Goal: Task Accomplishment & Management: Complete application form

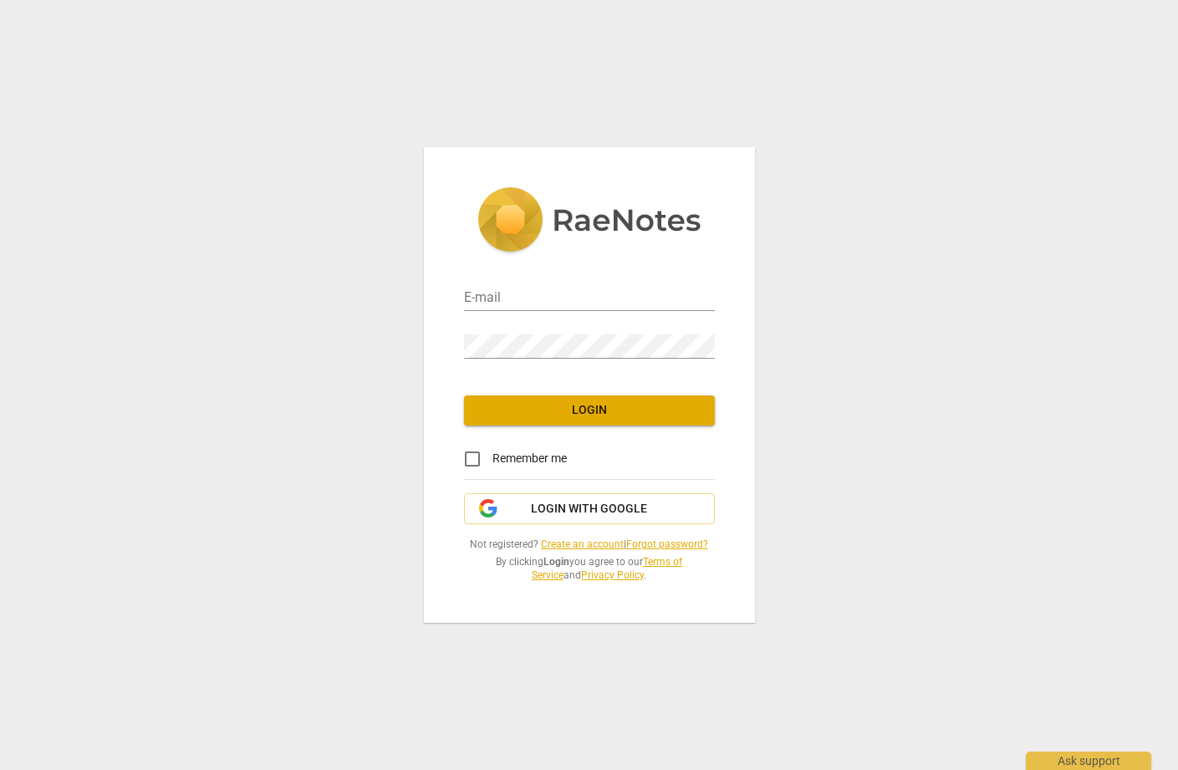
click at [831, 209] on div "E-mail Password Login Remember me Login with Google Not registered? Create an a…" at bounding box center [589, 385] width 1178 height 770
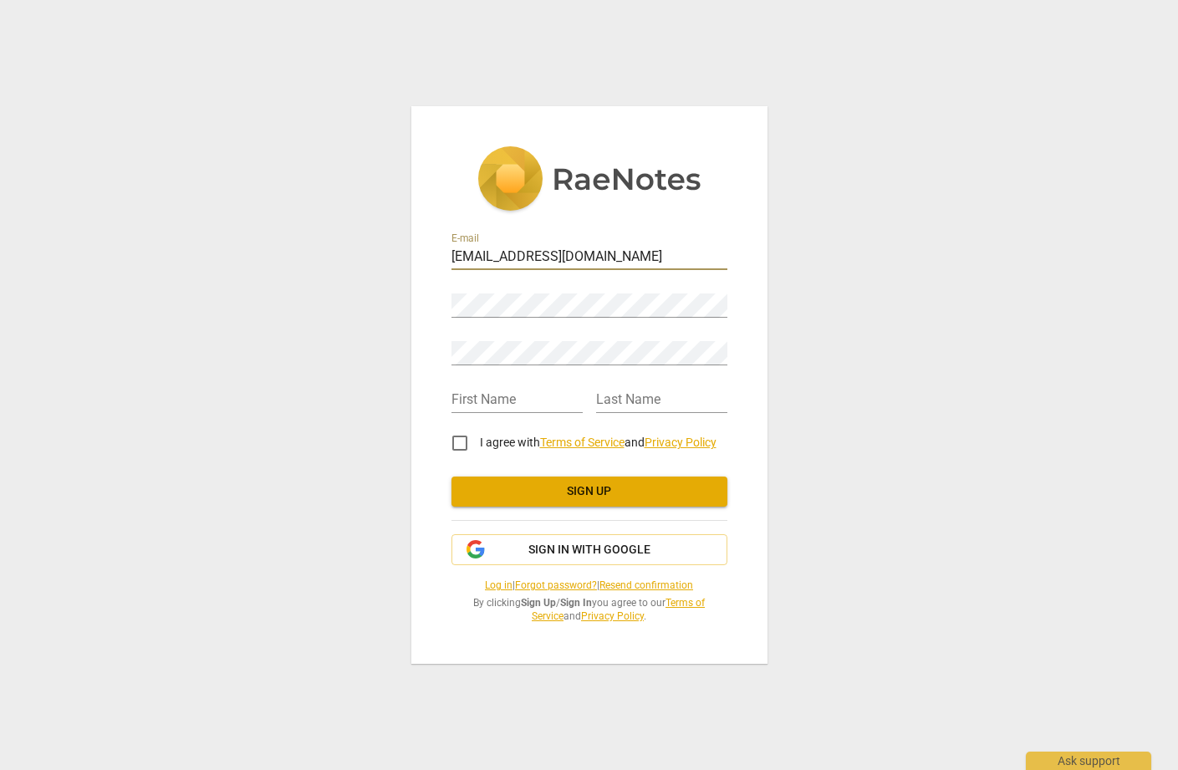
type input "[EMAIL_ADDRESS][DOMAIN_NAME]"
type input "[PERSON_NAME]"
click at [458, 440] on input "I agree with Terms of Service and Privacy Policy" at bounding box center [460, 443] width 40 height 40
checkbox input "true"
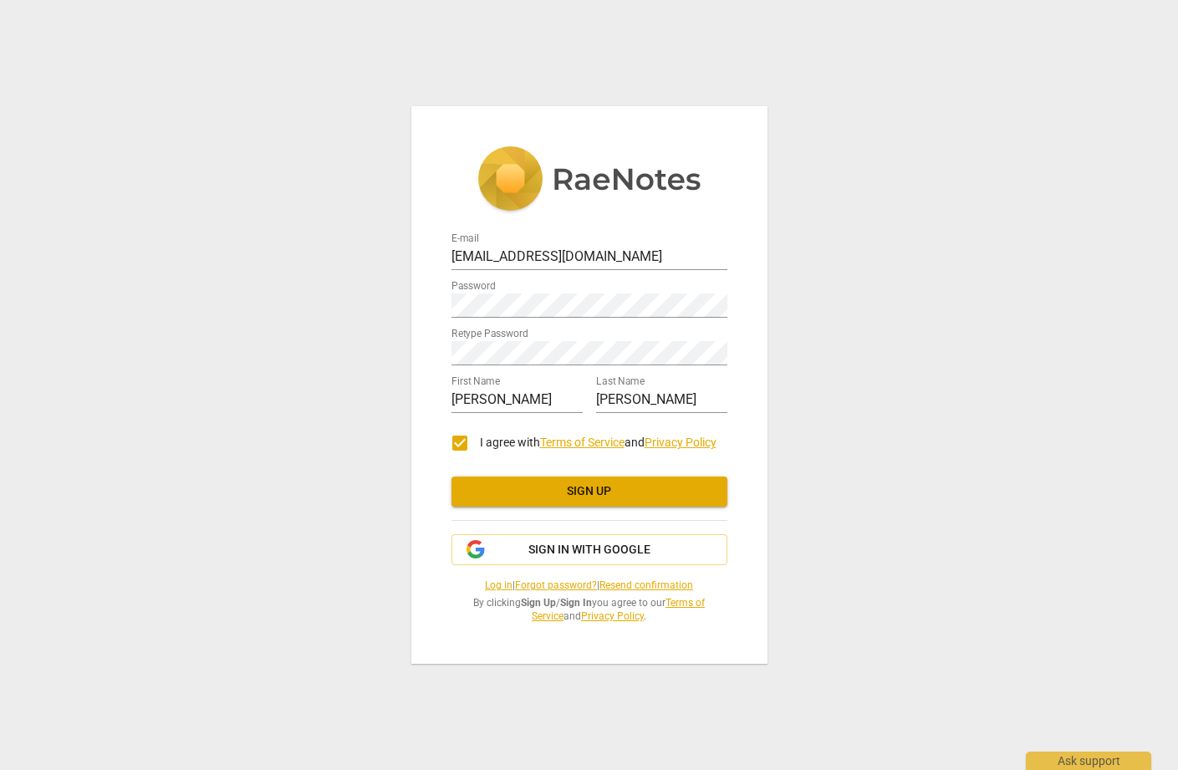
click at [601, 492] on span "Sign up" at bounding box center [589, 491] width 249 height 17
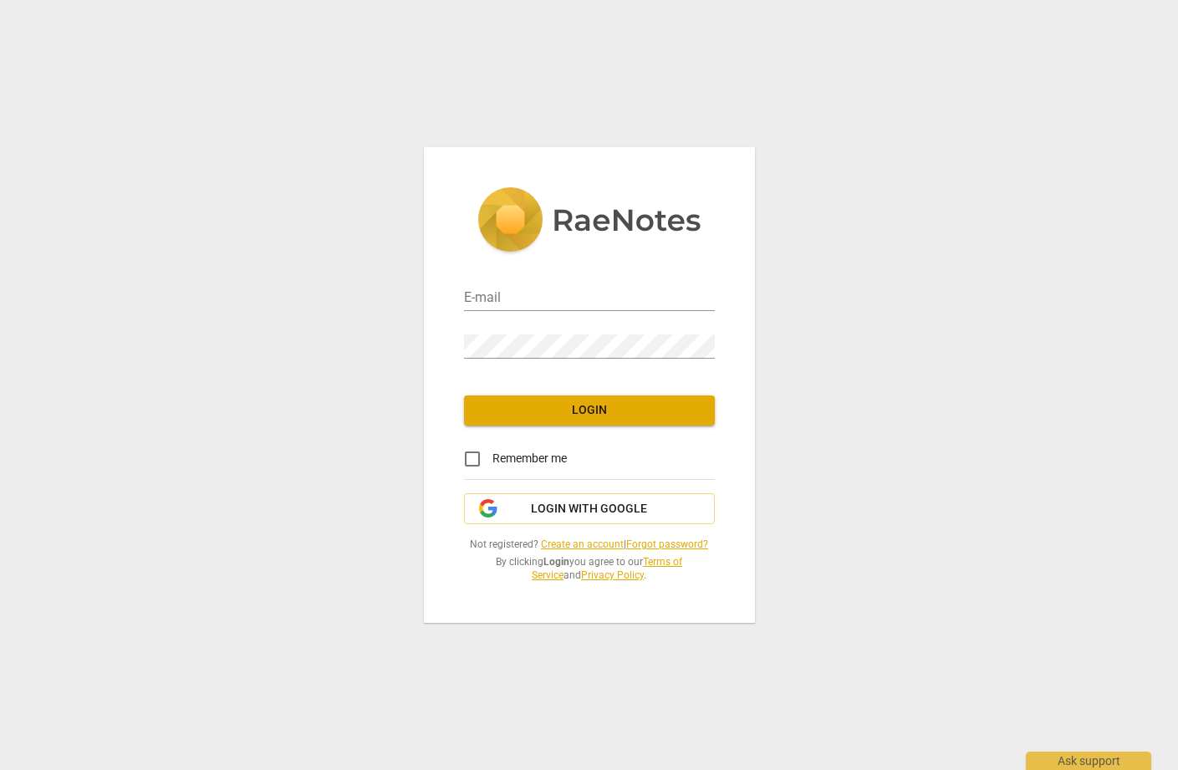
type input "coriscoaching@gmail.com"
click at [470, 460] on input "Remember me" at bounding box center [472, 459] width 40 height 40
checkbox input "true"
click at [573, 411] on span "Login" at bounding box center [589, 410] width 224 height 17
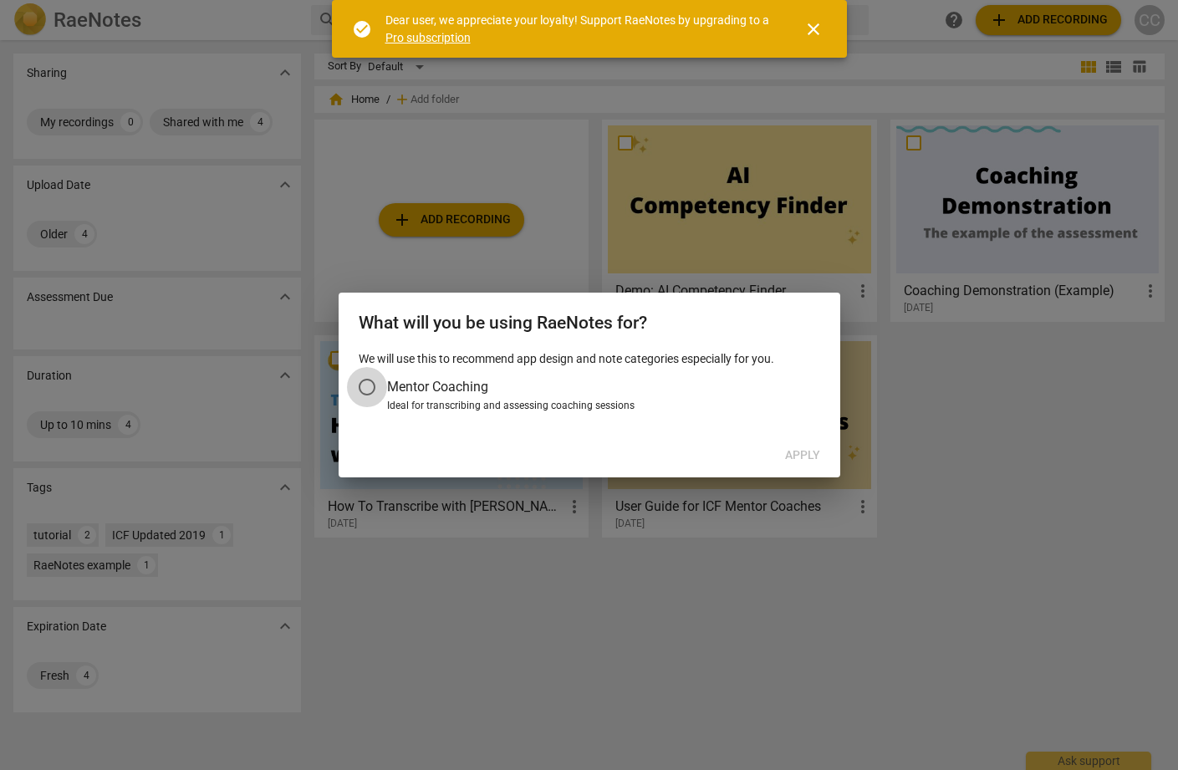
click at [369, 389] on input "Mentor Coaching" at bounding box center [367, 387] width 40 height 40
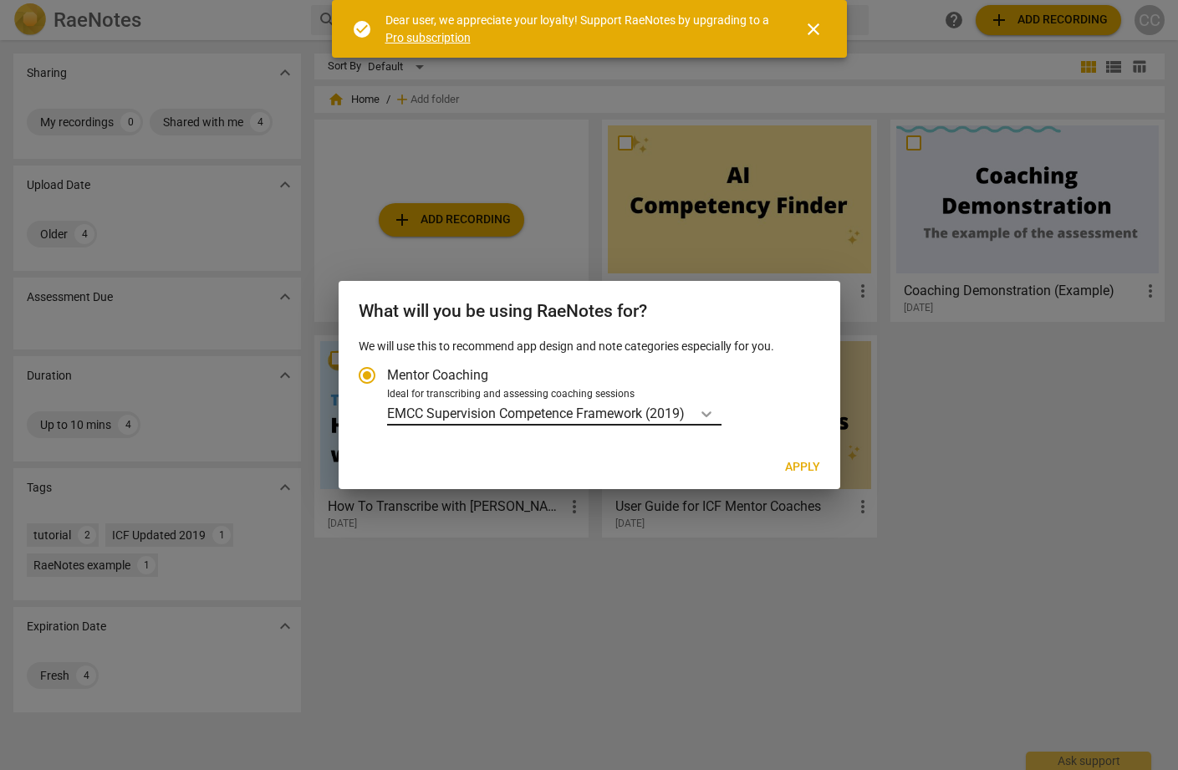
click at [697, 411] on div "Account type" at bounding box center [706, 413] width 30 height 24
click at [0, 0] on input "Ideal for transcribing and assessing coaching sessions EMCC Supervision Compete…" at bounding box center [0, 0] width 0 height 0
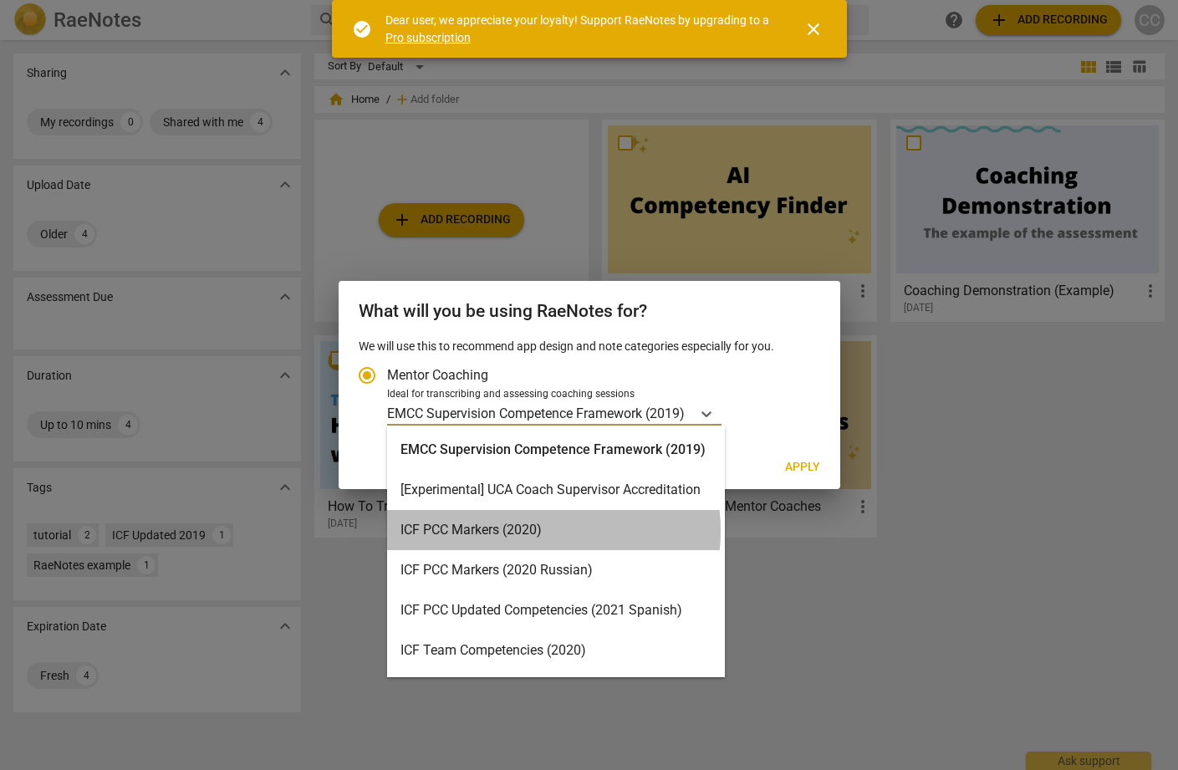
click at [518, 531] on div "ICF PCC Markers (2020)" at bounding box center [556, 530] width 338 height 40
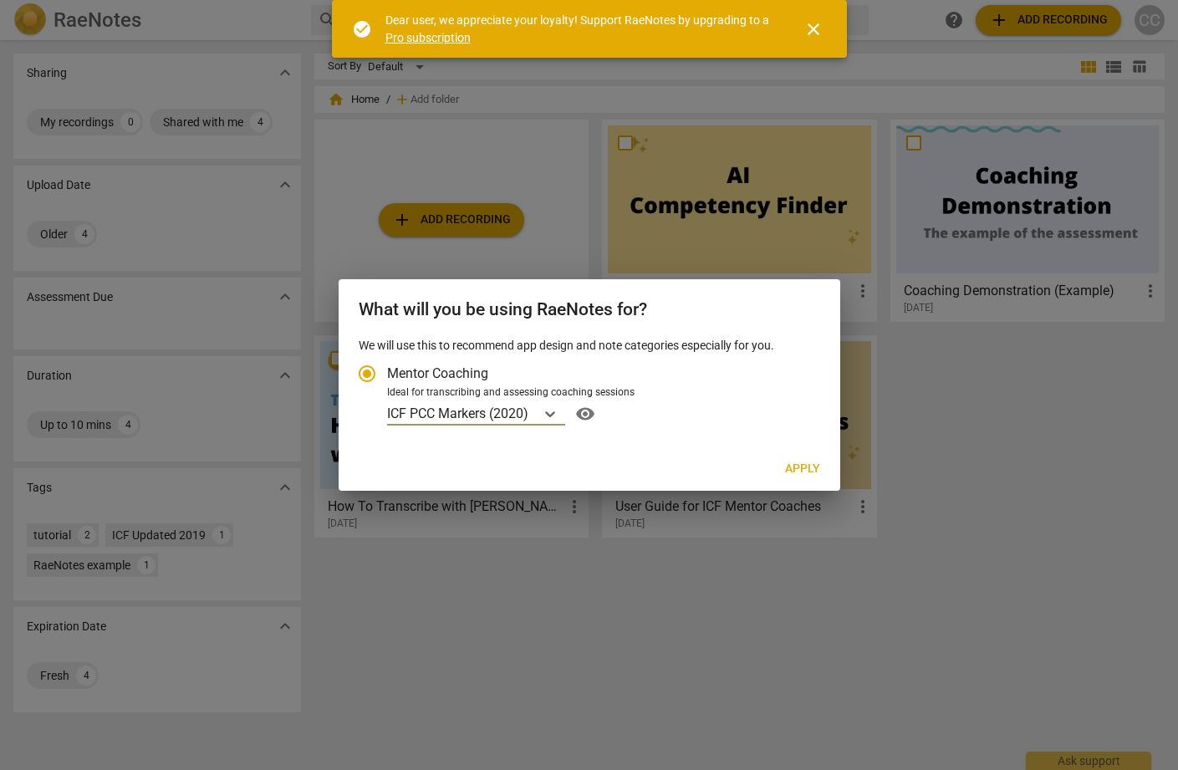
click at [803, 460] on span "Apply" at bounding box center [802, 468] width 35 height 17
radio input "false"
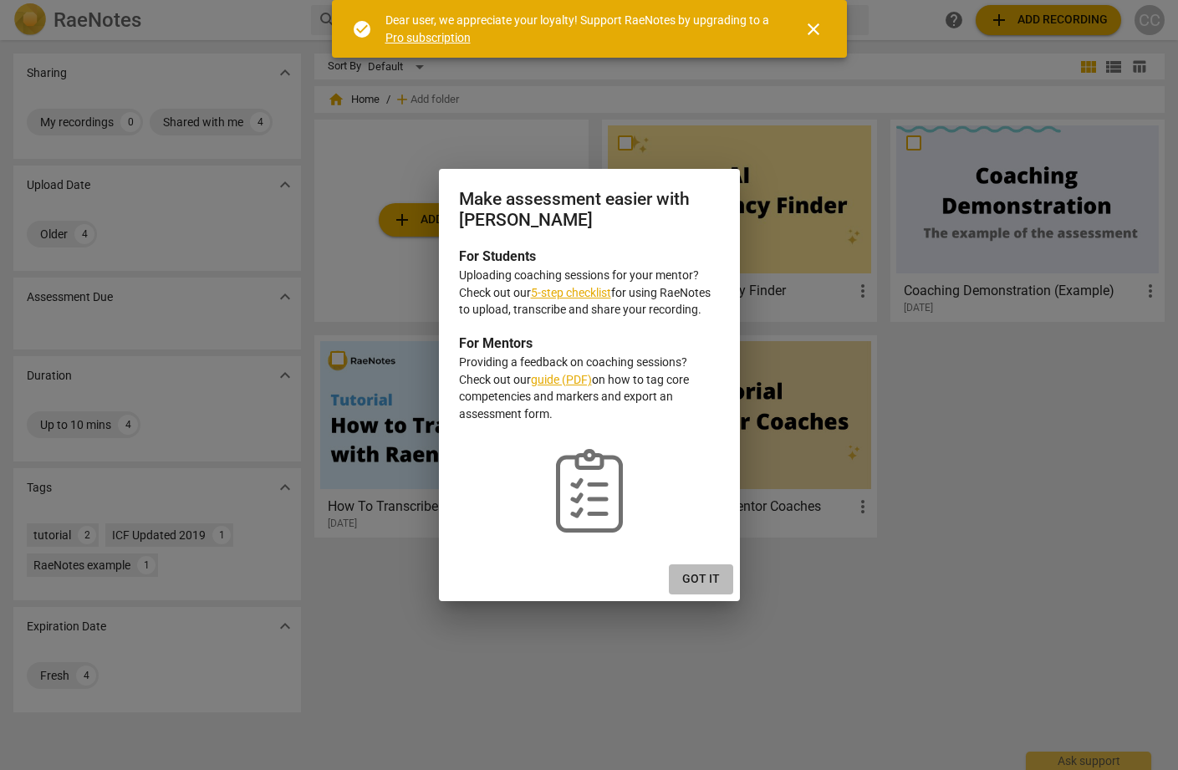
click at [710, 576] on span "Got it" at bounding box center [701, 579] width 38 height 17
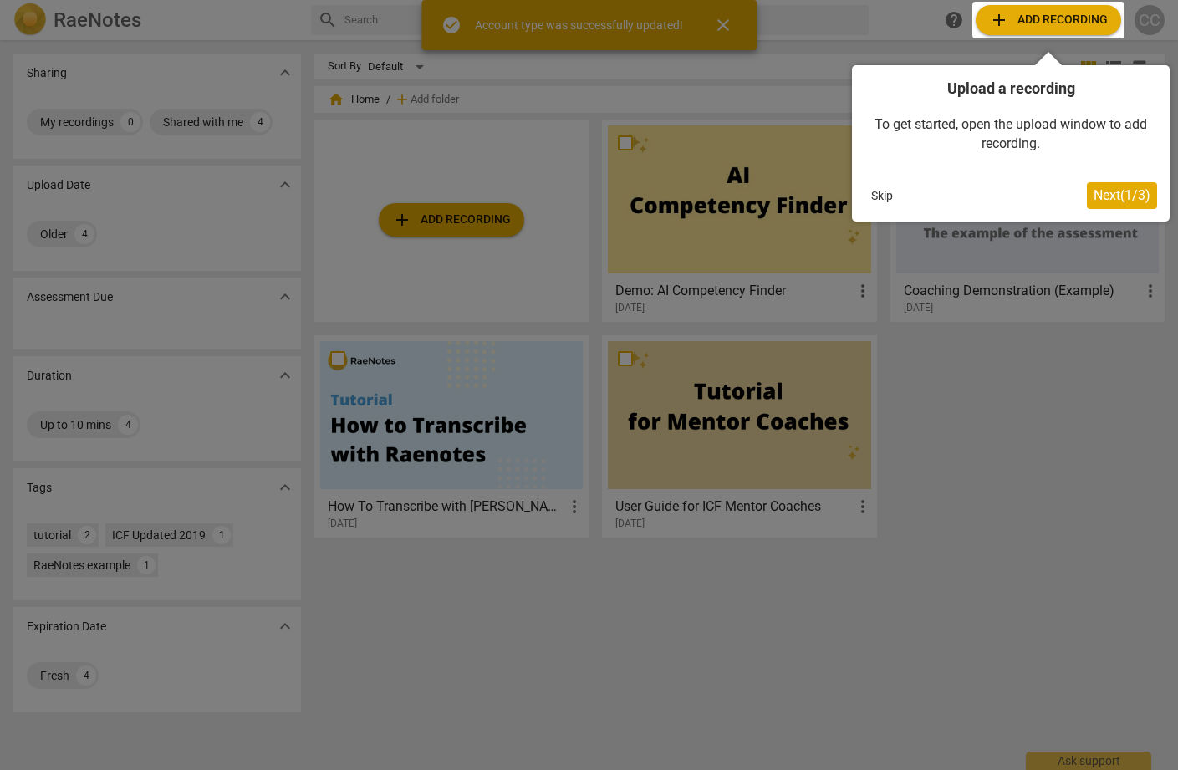
click at [1040, 352] on div at bounding box center [589, 385] width 1178 height 770
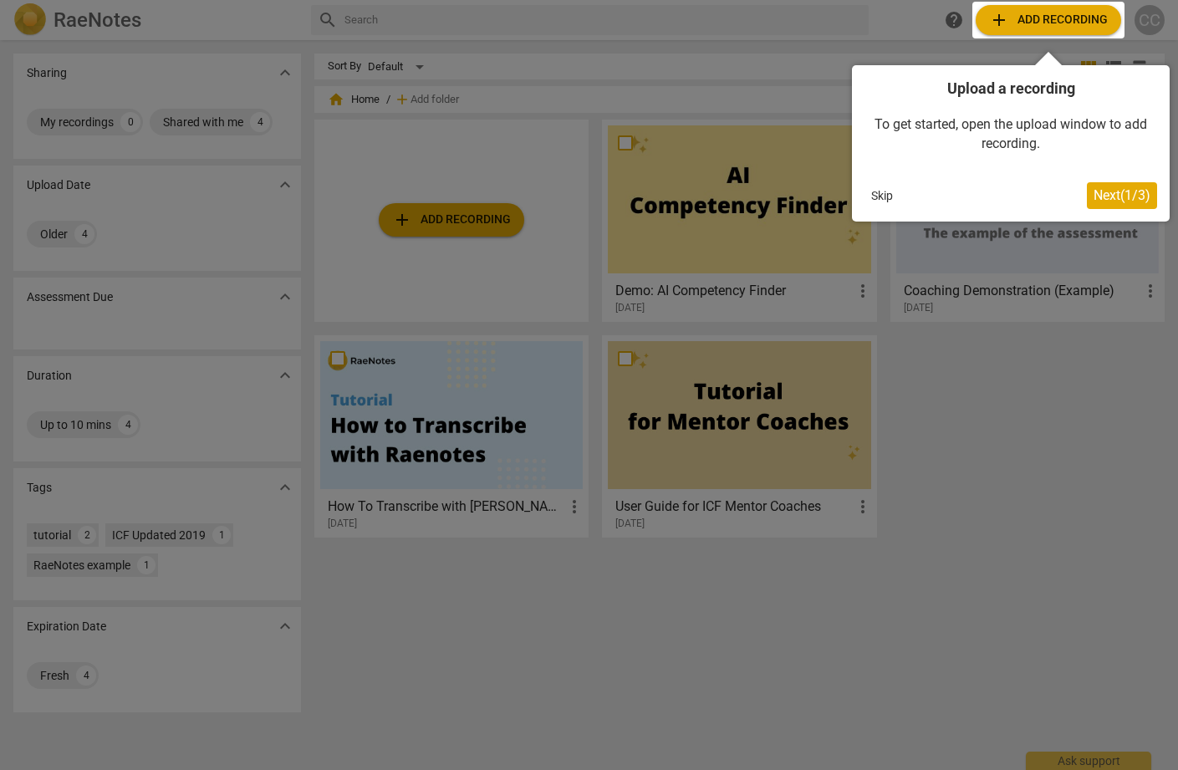
click at [889, 197] on button "Skip" at bounding box center [881, 195] width 35 height 25
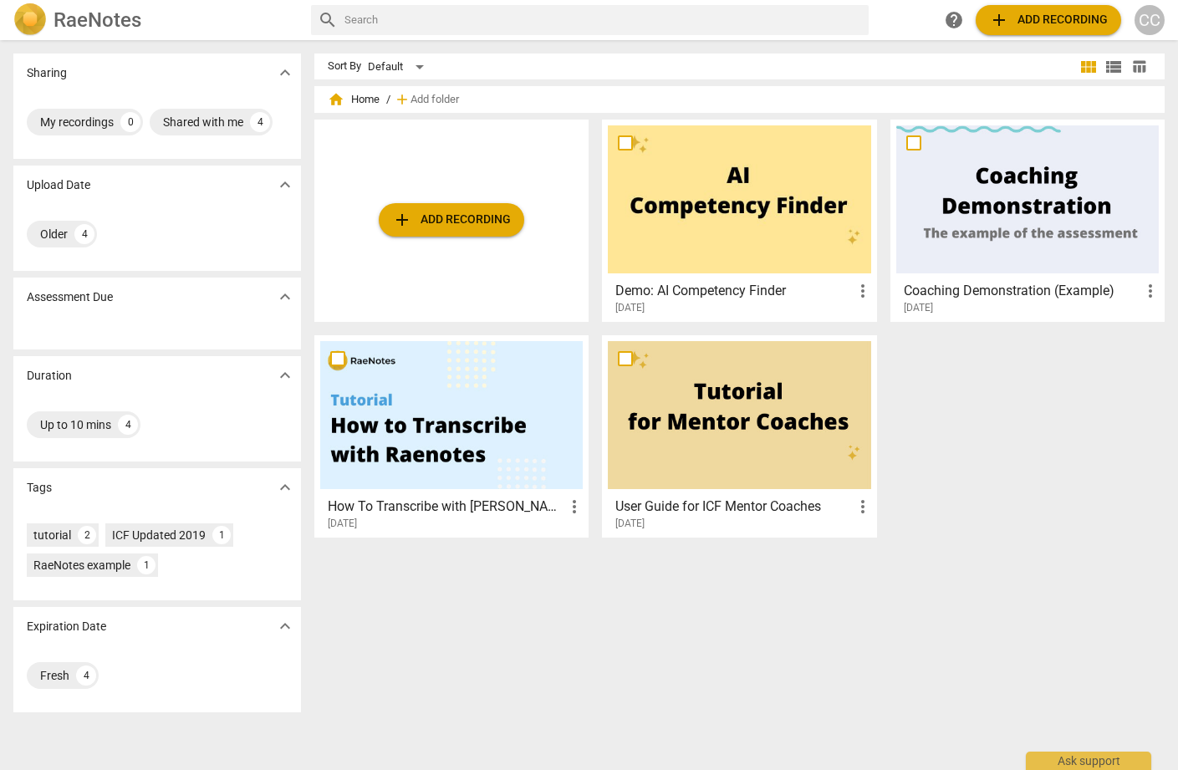
click at [1147, 15] on div "CC" at bounding box center [1149, 20] width 30 height 30
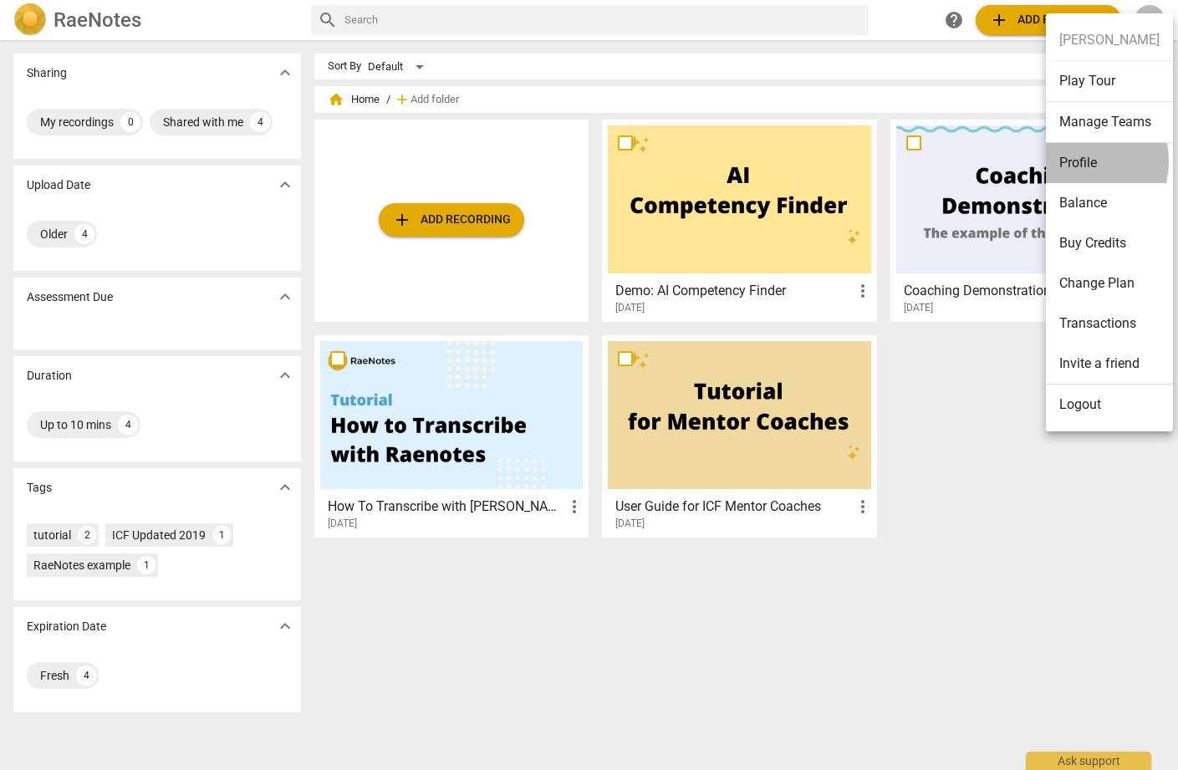
click at [1073, 160] on li "Profile" at bounding box center [1109, 163] width 127 height 40
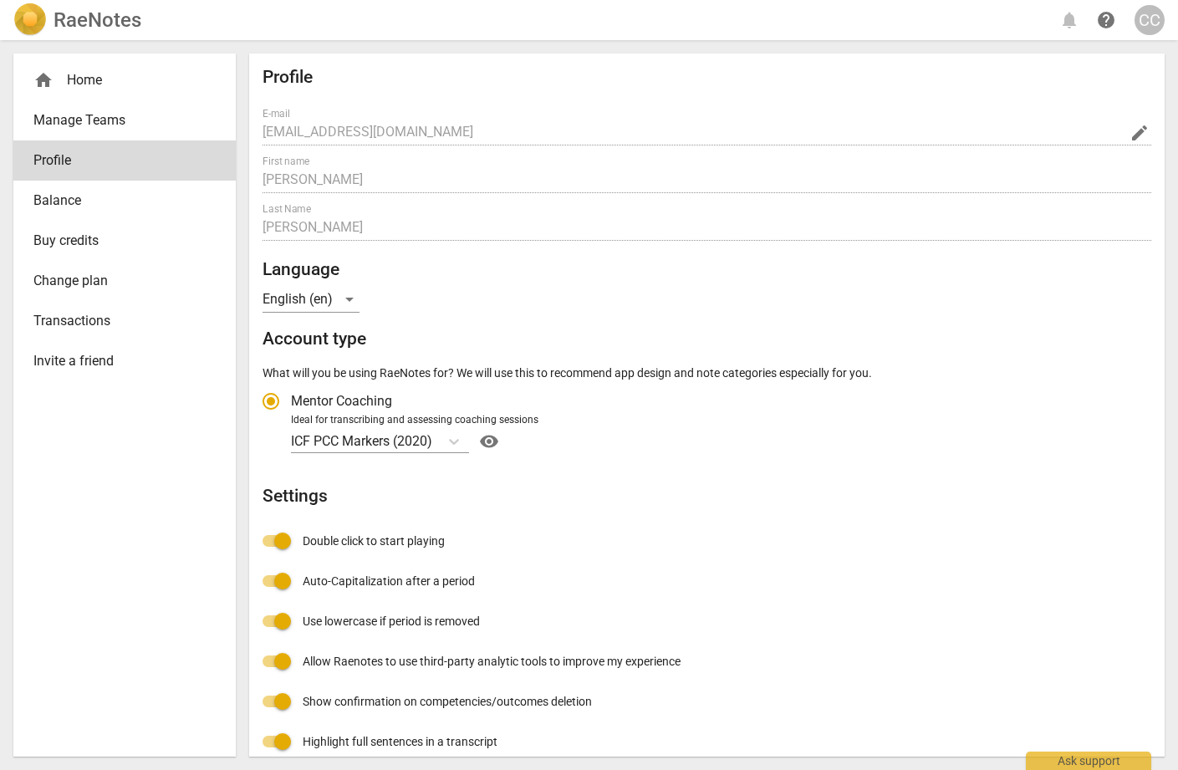
radio input "false"
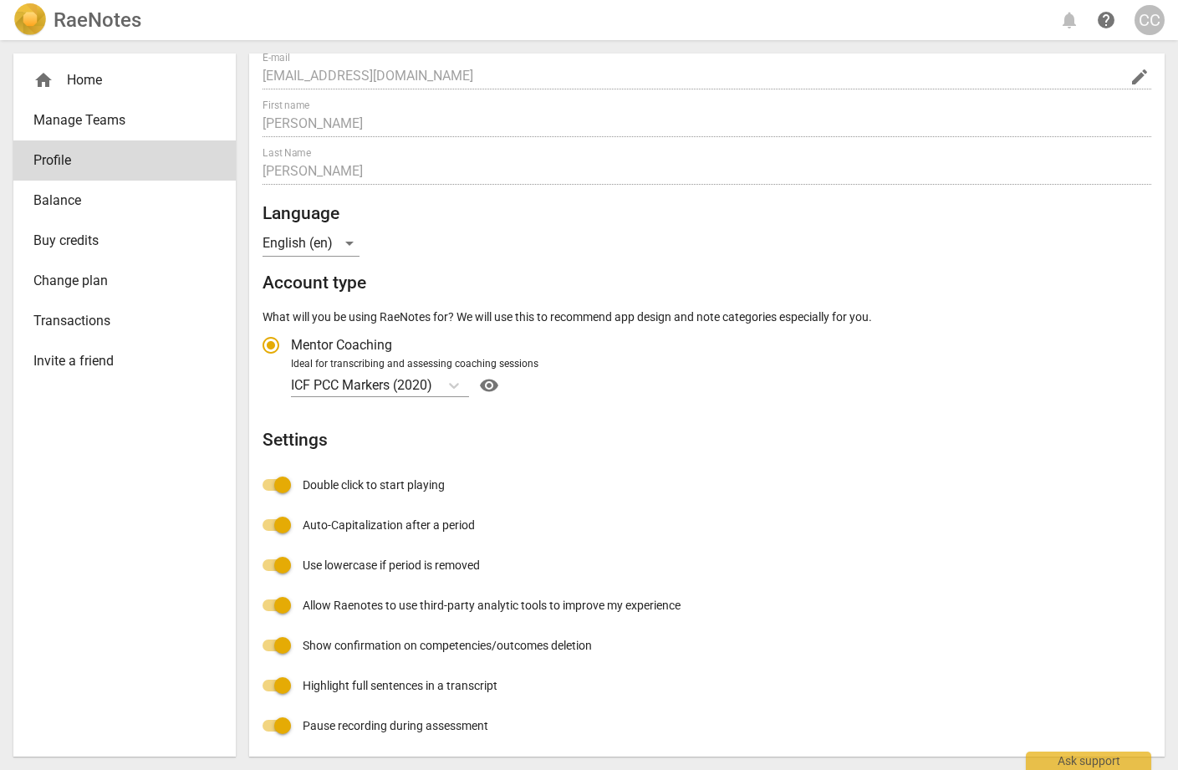
scroll to position [54, 0]
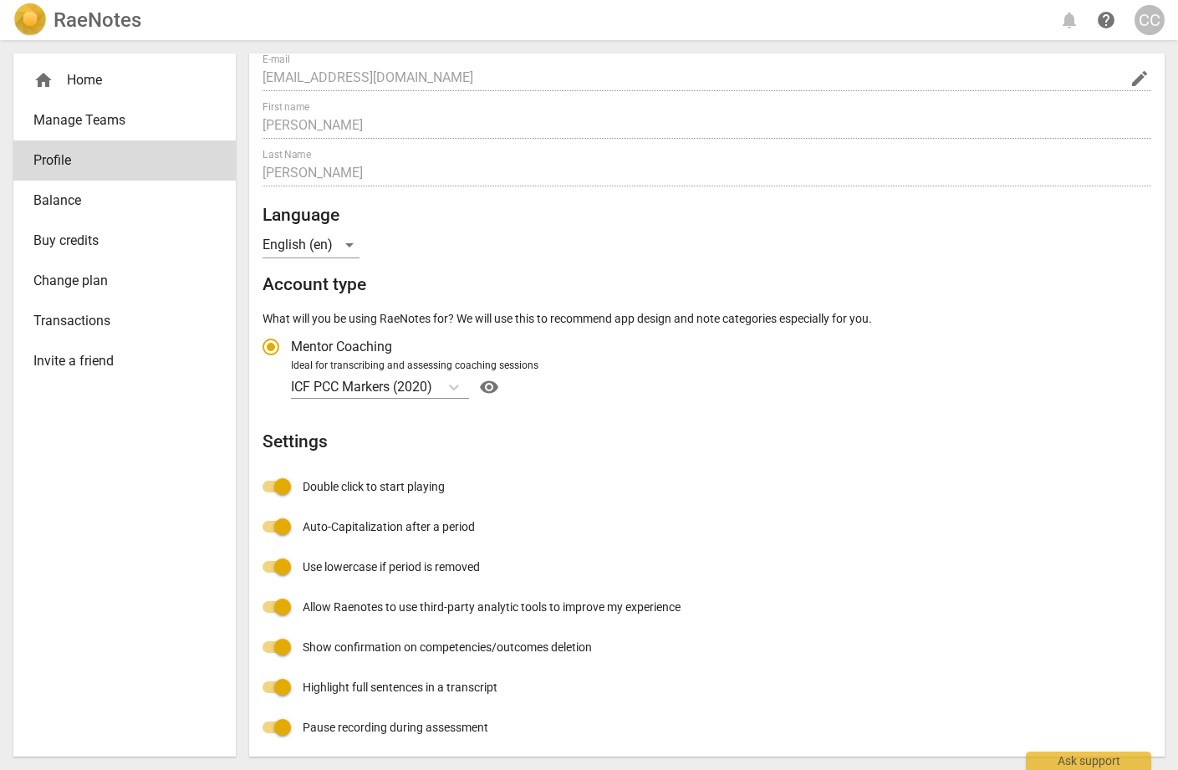
click at [1142, 18] on div "CC" at bounding box center [1149, 20] width 30 height 30
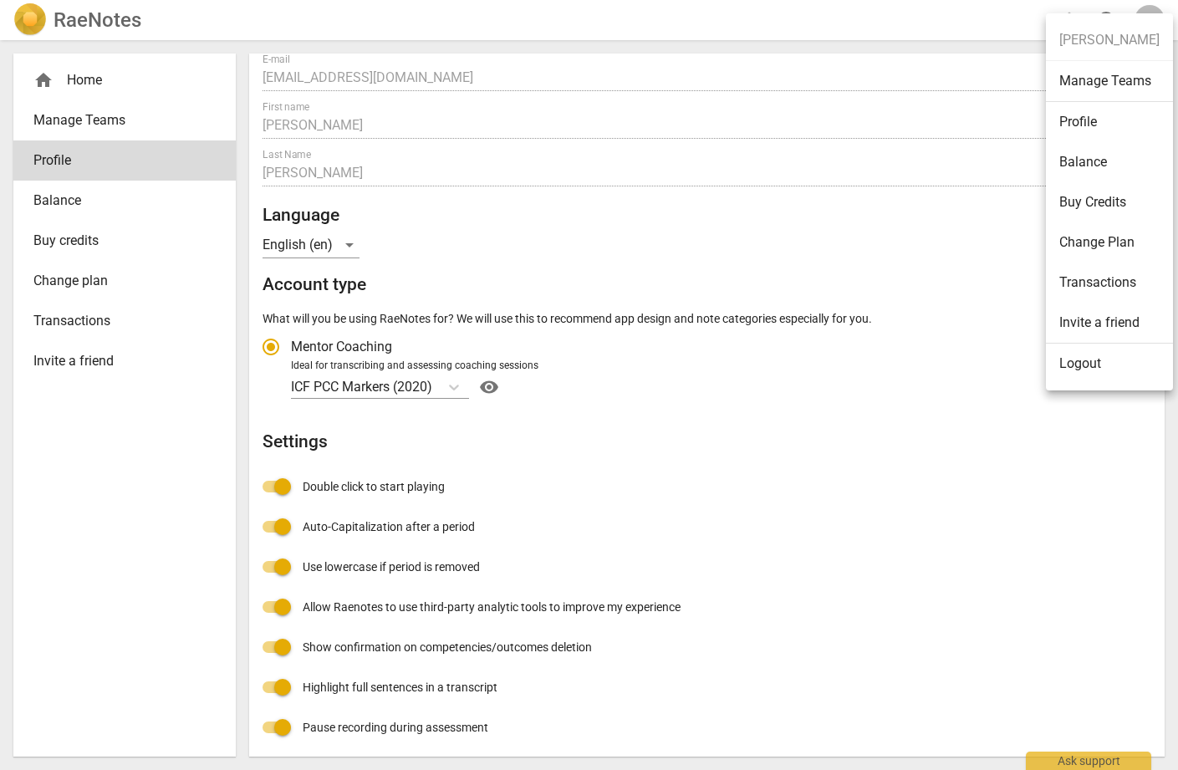
click at [852, 458] on div at bounding box center [589, 385] width 1178 height 770
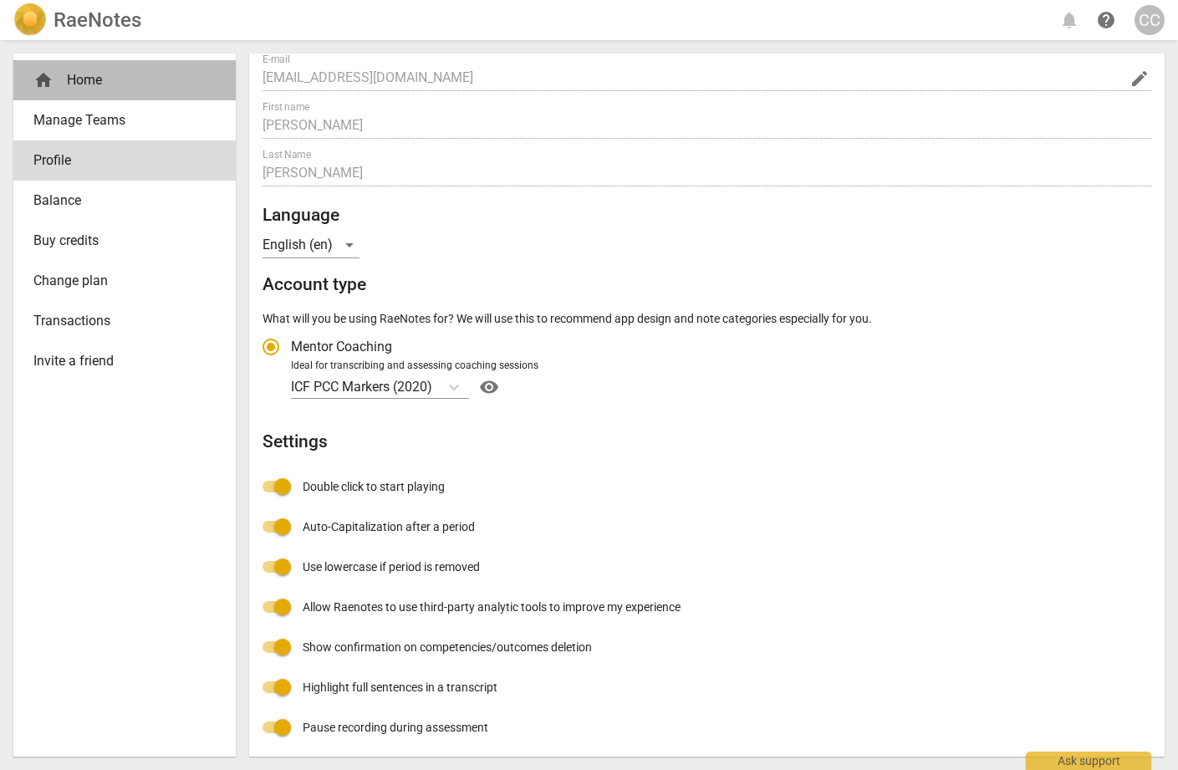
click at [109, 84] on div "home Home" at bounding box center [117, 80] width 169 height 20
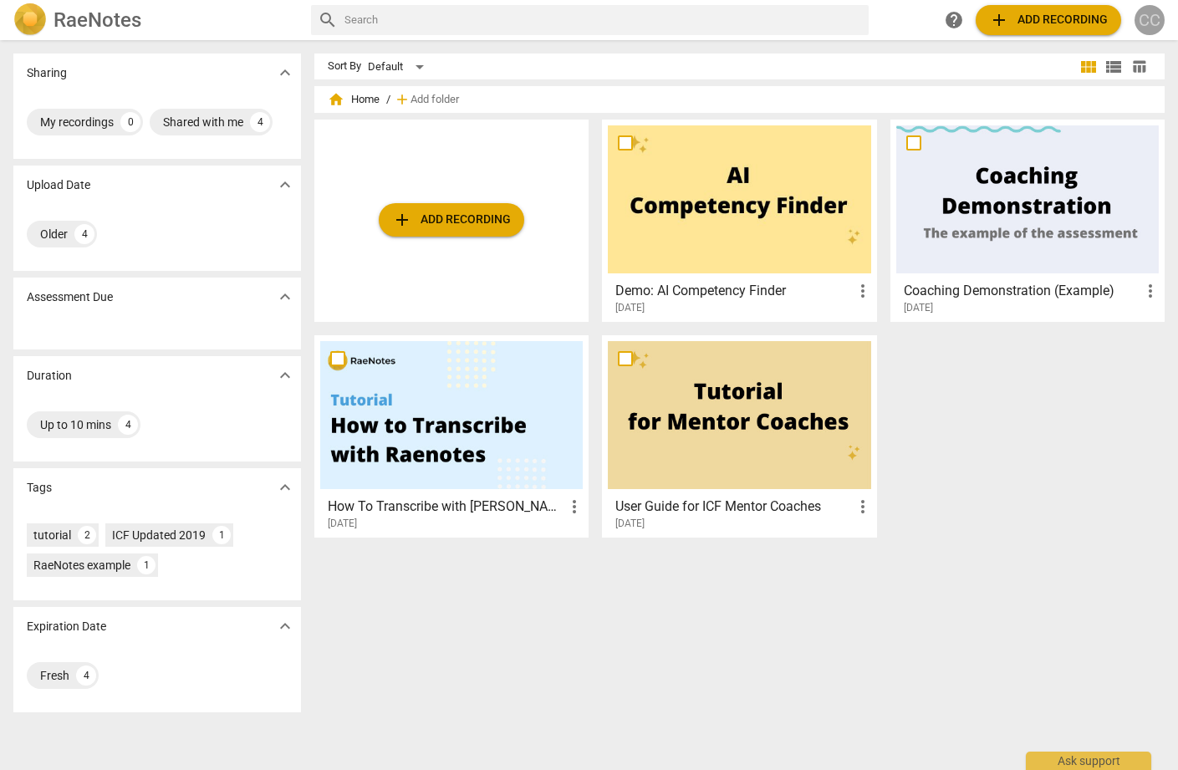
click at [1146, 25] on div "CC" at bounding box center [1149, 20] width 30 height 30
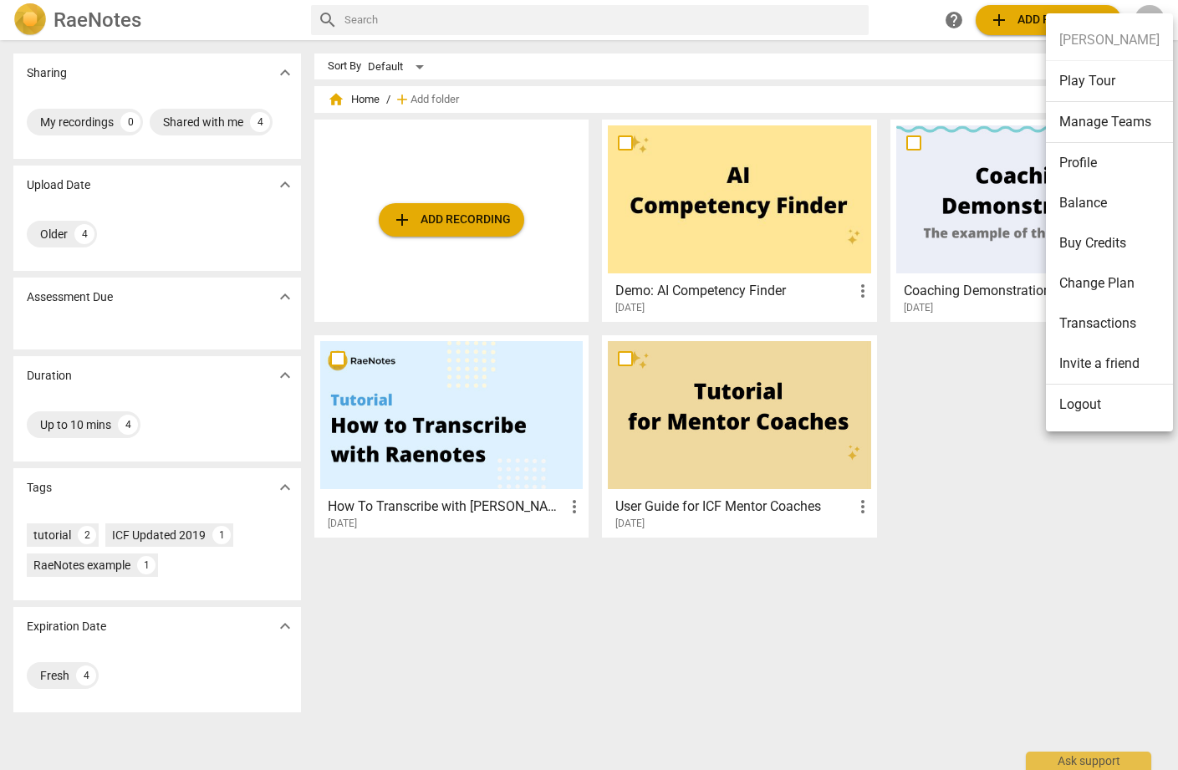
click at [1082, 408] on li "Logout" at bounding box center [1109, 404] width 127 height 40
